Goal: Transaction & Acquisition: Purchase product/service

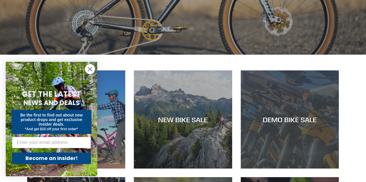
scroll to position [161, 0]
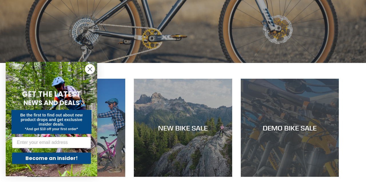
click at [280, 129] on div "DEMO BIKE SALE" at bounding box center [290, 127] width 98 height 8
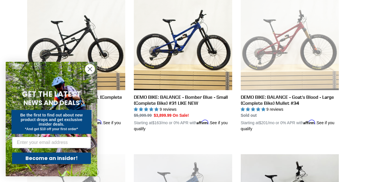
scroll to position [180, 0]
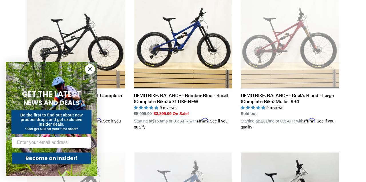
click at [90, 69] on icon "Close dialog" at bounding box center [90, 69] width 4 height 4
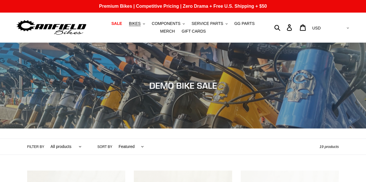
scroll to position [0, 0]
click at [129, 23] on span "BIKES" at bounding box center [135, 23] width 12 height 5
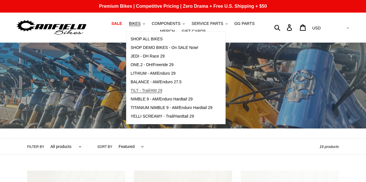
click at [131, 89] on span "TILT - Trail/AM 29" at bounding box center [147, 90] width 32 height 5
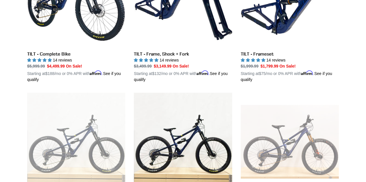
scroll to position [222, 0]
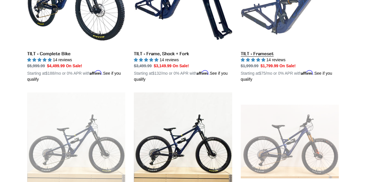
click at [271, 33] on link "TILT - Frameset" at bounding box center [290, 16] width 98 height 134
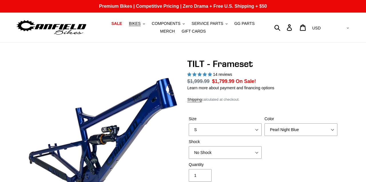
select select "highest-rating"
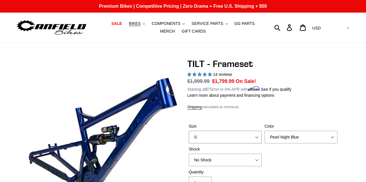
select select "XL"
select select "Stealth Silver"
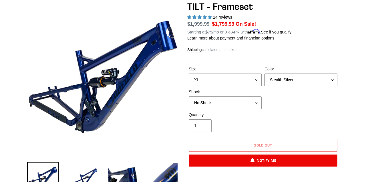
scroll to position [58, 0]
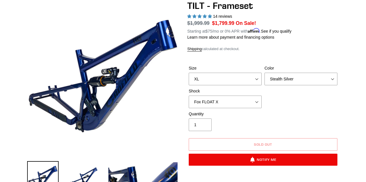
click at [286, 103] on div "Size S M L XL Color Pearl Night Blue Stealth Silver Shock No Shock Cane Creek D…" at bounding box center [262, 88] width 151 height 46
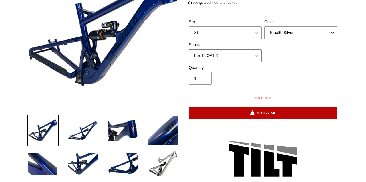
scroll to position [104, 0]
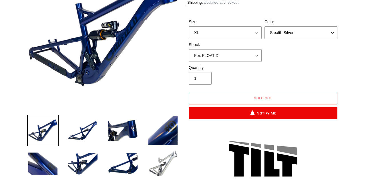
click at [165, 161] on img at bounding box center [162, 163] width 31 height 31
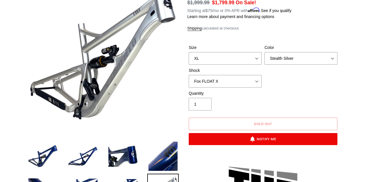
scroll to position [88, 0]
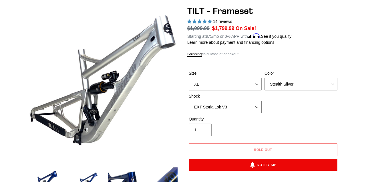
scroll to position [85, 0]
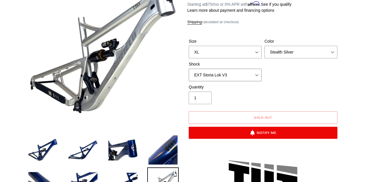
select select "Fox FLOAT X"
click at [291, 72] on div "Size S M L XL Color Pearl Night Blue Stealth Silver Shock No Shock Cane Creek D…" at bounding box center [262, 61] width 151 height 46
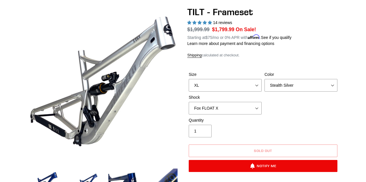
scroll to position [52, 0]
